Goal: Information Seeking & Learning: Understand process/instructions

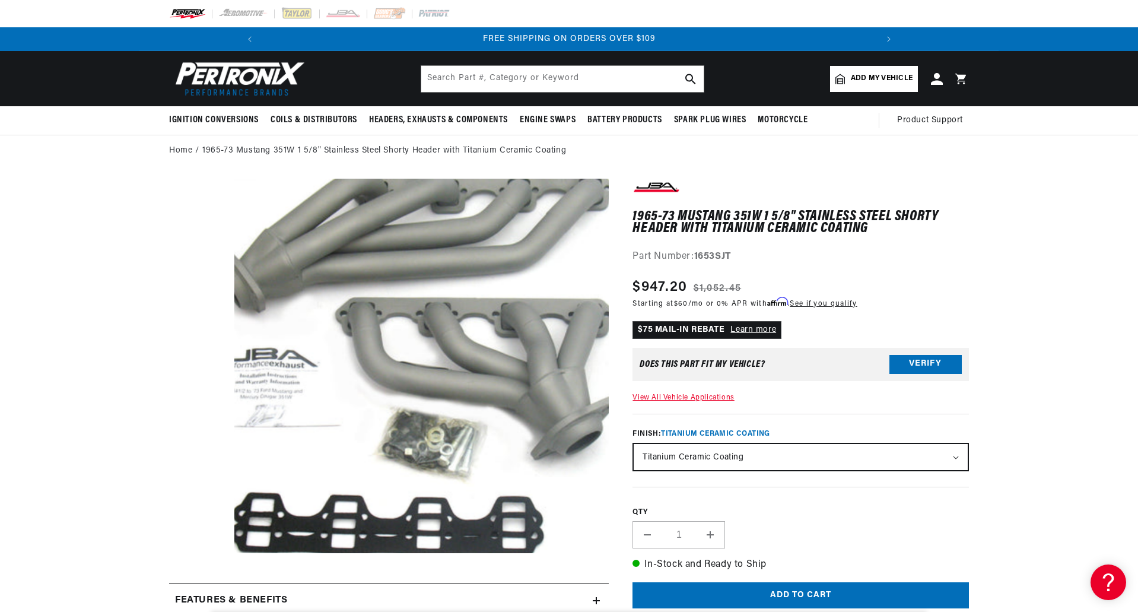
scroll to position [0, 1268]
click at [182, 230] on media-gallery "Skip to product information Open media 1 in modal" at bounding box center [389, 369] width 440 height 380
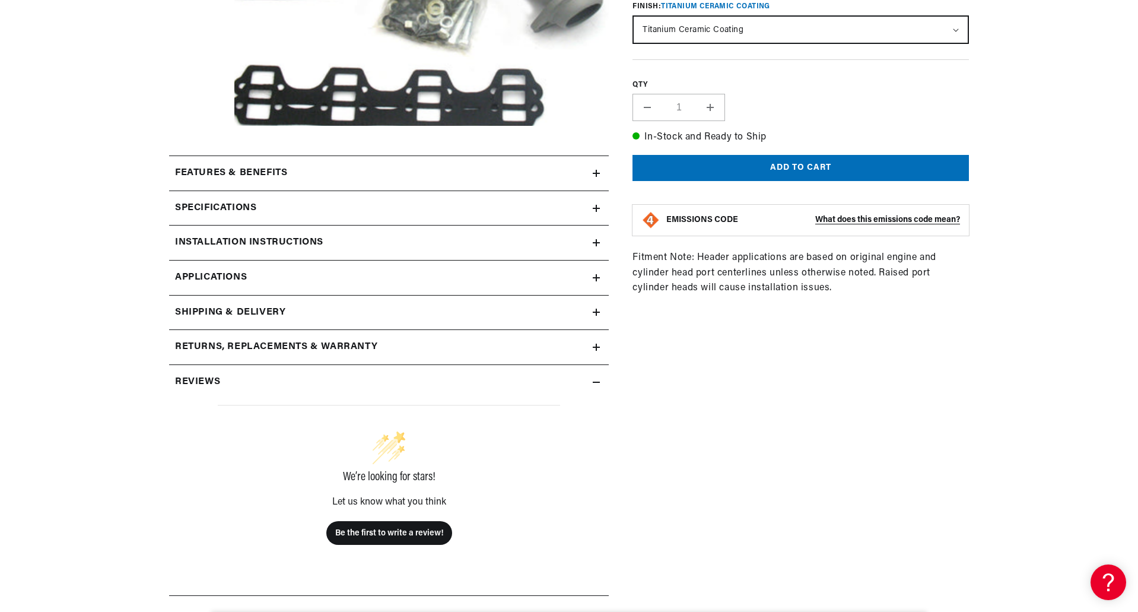
scroll to position [0, 0]
click at [205, 240] on h2 "Installation instructions" at bounding box center [249, 242] width 148 height 15
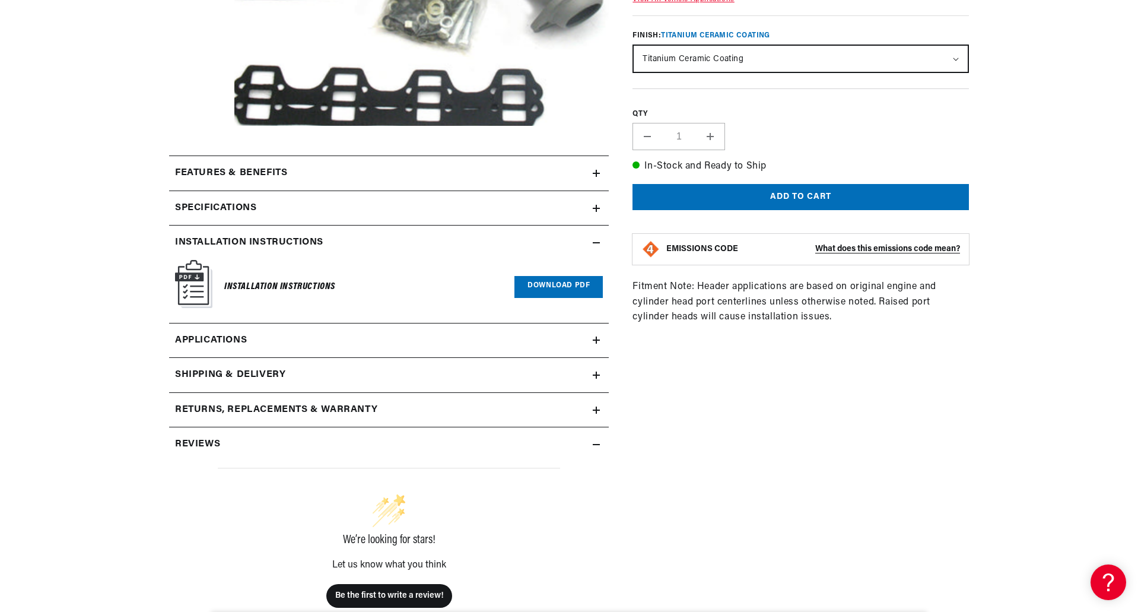
click at [544, 286] on link "Download PDF" at bounding box center [558, 287] width 88 height 22
click at [715, 63] on select "Natural Stainless Silver Ceramic Coating Titanium Ceramic Coating" at bounding box center [801, 59] width 334 height 26
select select "/products/jba-performance-exhaust-1653s-1-5-8-header-shorty-stainless-steel-65-…"
click at [634, 46] on select "Natural Stainless Silver Ceramic Coating Titanium Ceramic Coating" at bounding box center [801, 59] width 334 height 26
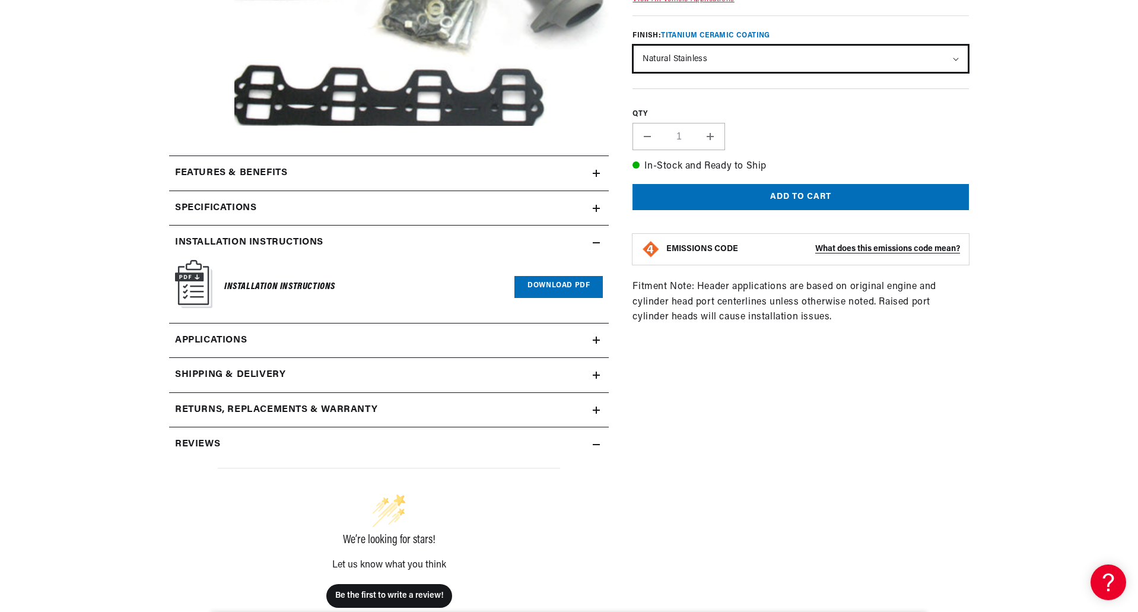
scroll to position [0, 0]
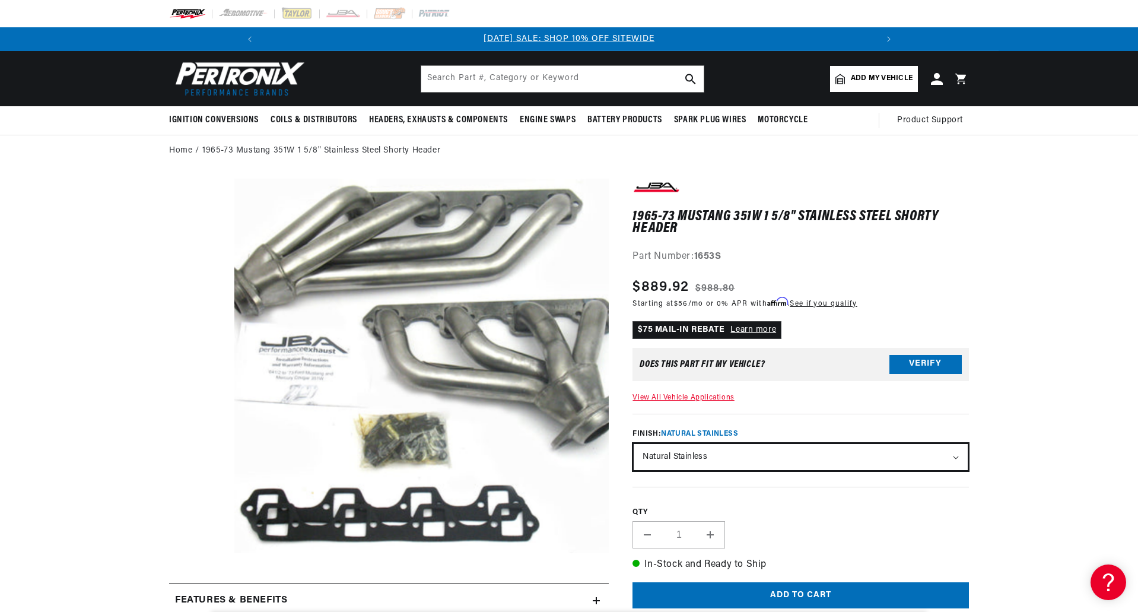
click at [728, 463] on select "Natural Stainless Silver Ceramic Coating Titanium Ceramic Coating" at bounding box center [801, 457] width 334 height 26
select select "/products/jba-performance-exhaust-1653sjs-1-5-8-header-shorty-stainless-steel-6…"
click at [634, 444] on select "Natural Stainless Silver Ceramic Coating Titanium Ceramic Coating" at bounding box center [801, 457] width 334 height 26
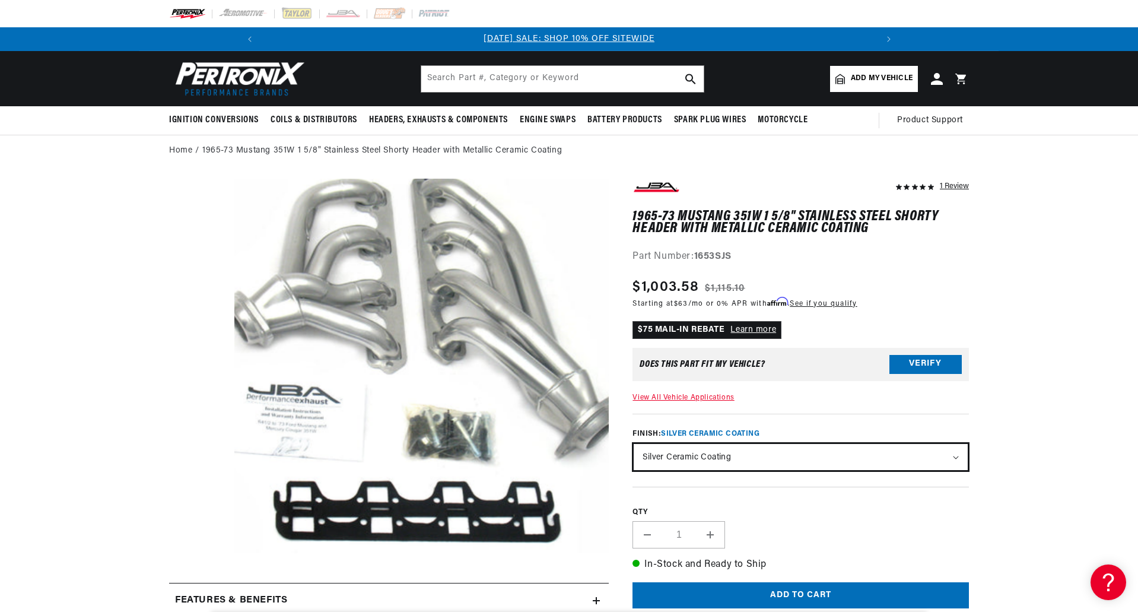
click at [733, 460] on select "Natural Stainless Silver Ceramic Coating Titanium Ceramic Coating" at bounding box center [801, 457] width 334 height 26
select select "/products/jba-performance-exhaust-1653sjt-1-5-8-header-shorty-stainless-steel-6…"
click at [634, 444] on select "Natural Stainless Silver Ceramic Coating Titanium Ceramic Coating" at bounding box center [801, 457] width 334 height 26
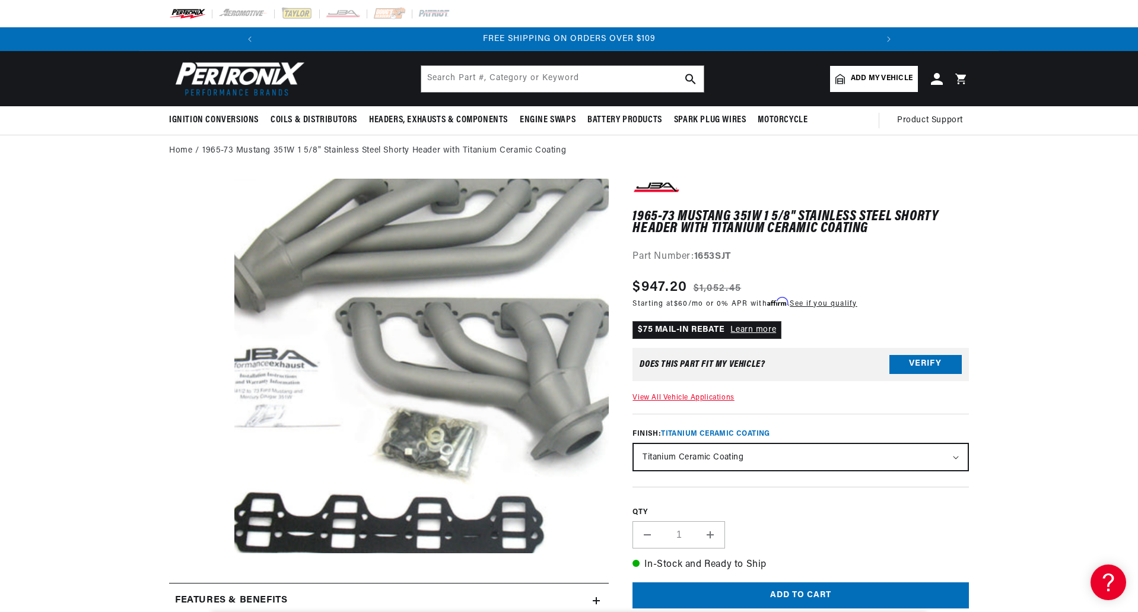
scroll to position [0, 1268]
